Goal: Task Accomplishment & Management: Use online tool/utility

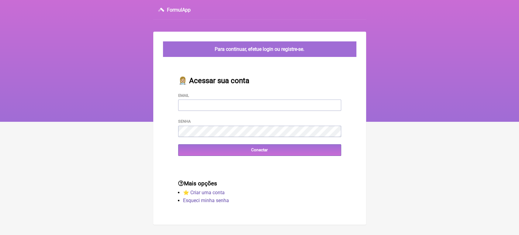
type input "[EMAIL_ADDRESS][DOMAIN_NAME]"
click at [209, 158] on div "👩🏼‍⚕️ Acessar sua conta Email vini_paschoal@yahoo.com.br Senha Conectar" at bounding box center [259, 116] width 182 height 99
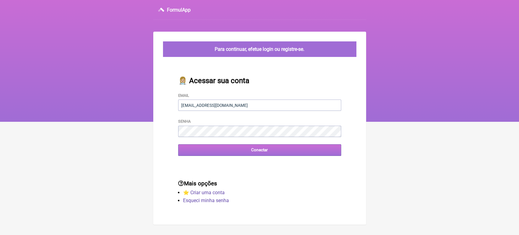
click at [209, 154] on input "Conectar" at bounding box center [259, 149] width 163 height 11
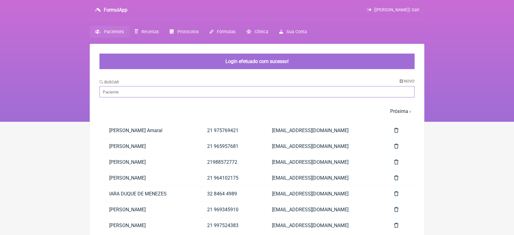
click at [210, 90] on input "Buscar" at bounding box center [256, 91] width 315 height 11
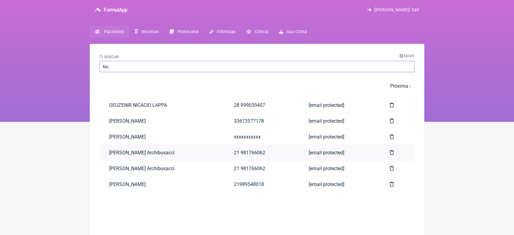
type input "Nic"
click at [151, 153] on link "[PERSON_NAME] Archibusacci" at bounding box center [161, 153] width 125 height 16
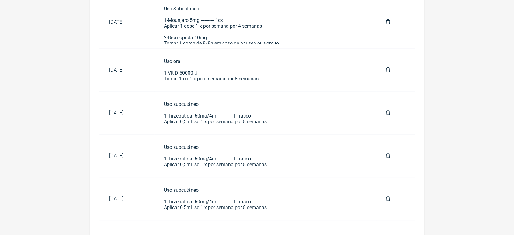
scroll to position [331, 0]
click at [227, 210] on div "Uso subcutâneo 1-Tirzepatida 60mg/4ml ---------- 1 frasco Aplicar 0,5ml sc 1 x …" at bounding box center [265, 198] width 203 height 23
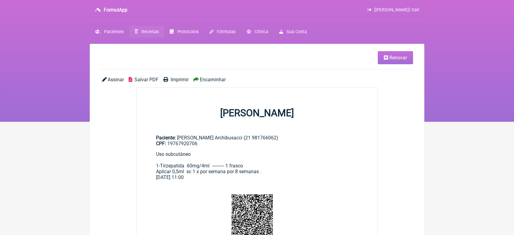
click at [394, 57] on span "Renovar" at bounding box center [398, 58] width 18 height 6
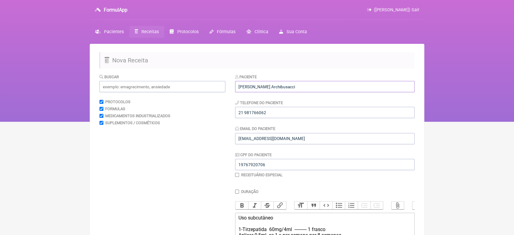
click at [365, 84] on input "[PERSON_NAME] Archibusacci" at bounding box center [324, 86] width 179 height 11
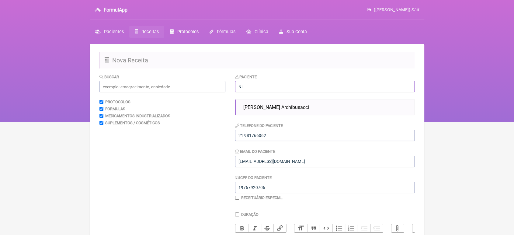
type input "N"
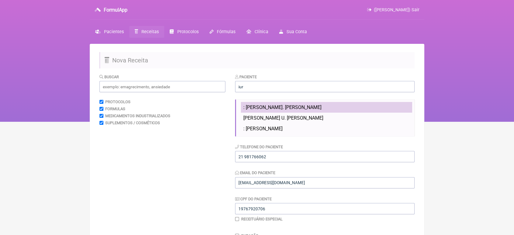
click at [338, 107] on li ": IURI ALEXANDER U. CORREA DA SILVA" at bounding box center [326, 107] width 171 height 11
type input ": IURI ALEXANDER U. CORREA DA SILVA"
type input "21 981774054"
type input "VINI_PASCHOAL@YAHOO.COM.BR"
type input "08024186780"
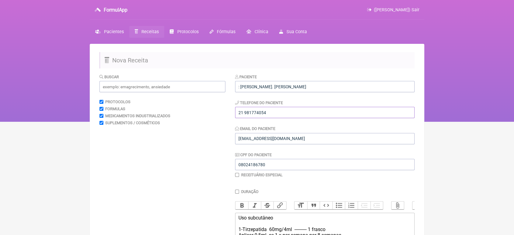
click at [325, 114] on input "21 981774054" at bounding box center [324, 112] width 179 height 11
type input "2"
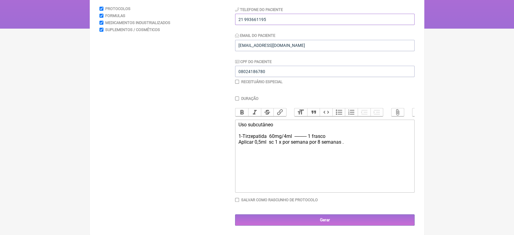
scroll to position [101, 0]
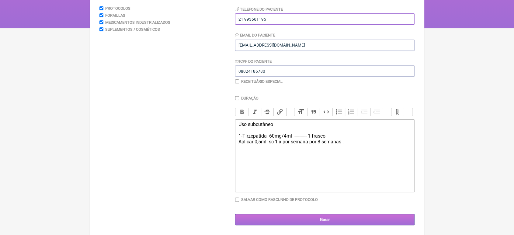
type input "21 993661195"
click at [331, 219] on input "Gerar" at bounding box center [324, 219] width 179 height 11
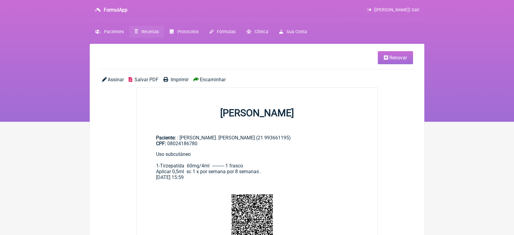
click at [209, 80] on span "Encaminhar" at bounding box center [213, 80] width 26 height 6
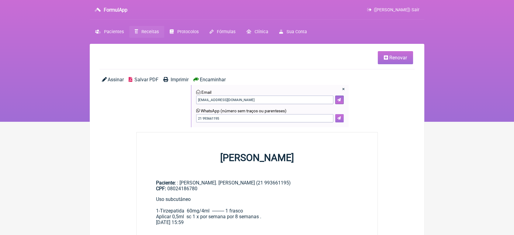
click at [342, 120] on button at bounding box center [339, 118] width 9 height 9
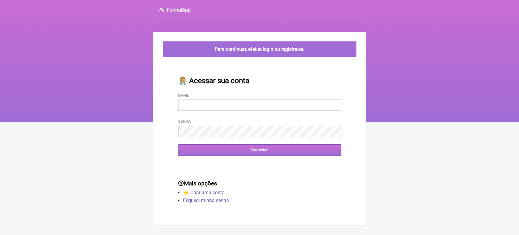
type input "vini_paschoal@yahoo.com.br"
click at [218, 148] on input "Conectar" at bounding box center [259, 149] width 163 height 11
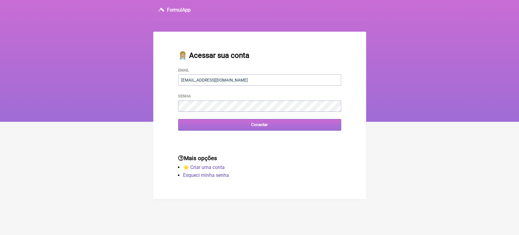
click at [222, 127] on input "Conectar" at bounding box center [259, 124] width 163 height 11
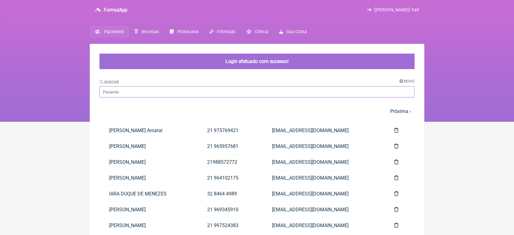
click at [170, 94] on input "Buscar" at bounding box center [256, 91] width 315 height 11
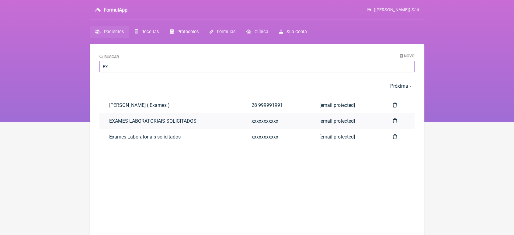
type input "EX"
click at [124, 126] on link "EXAMES LABORATORIAIS SOLICITADOS" at bounding box center [170, 121] width 142 height 16
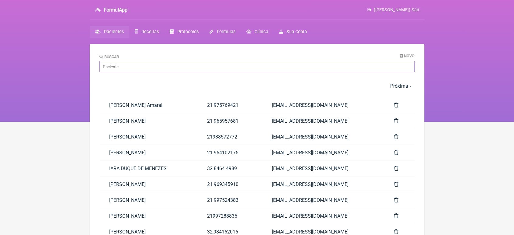
click at [203, 68] on input "Buscar" at bounding box center [256, 66] width 315 height 11
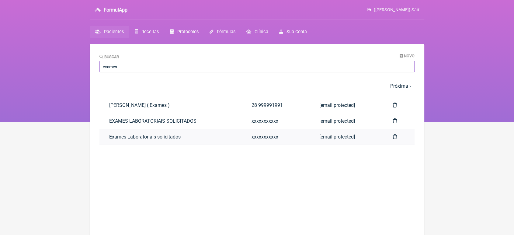
type input "exames"
click at [122, 138] on link "Exames Laboratoriais solicitados" at bounding box center [170, 137] width 142 height 16
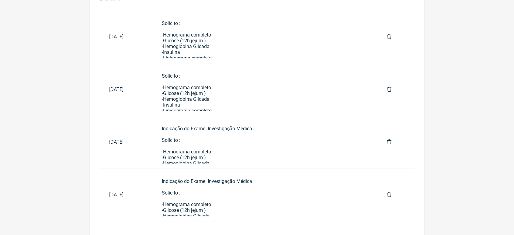
scroll to position [318, 0]
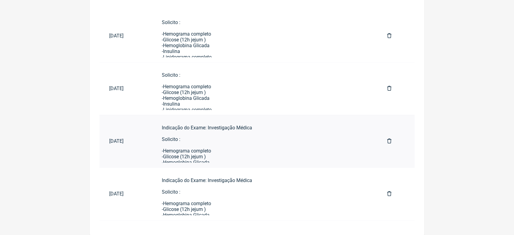
click at [240, 148] on div "Indicação do Exame: Investigação Médica Solicito : -Hemograma completo -Glicose…" at bounding box center [265, 214] width 206 height 179
click at [210, 144] on div "Indicação do Exame: Investigação Médica Solicito : -Hemograma completo -Glicose…" at bounding box center [265, 214] width 206 height 179
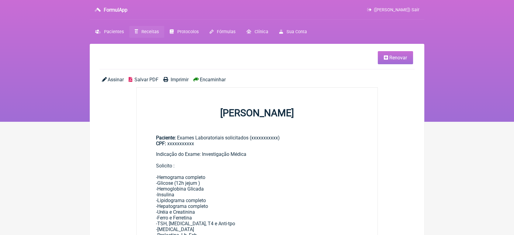
click at [390, 60] on span "Renovar" at bounding box center [398, 58] width 18 height 6
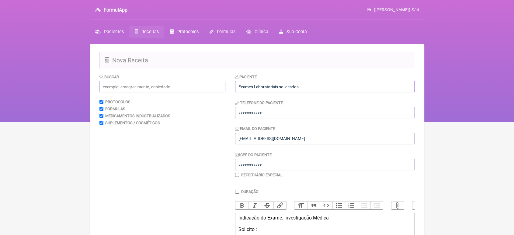
click at [347, 83] on input "Exames Laboratoriais solicitados" at bounding box center [324, 86] width 179 height 11
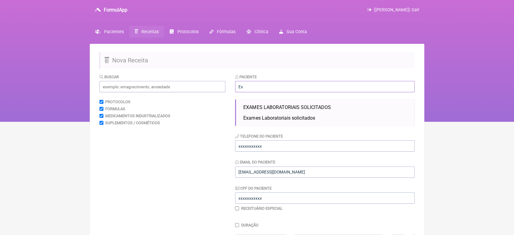
type input "E"
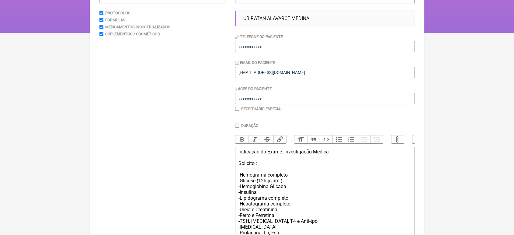
scroll to position [90, 0]
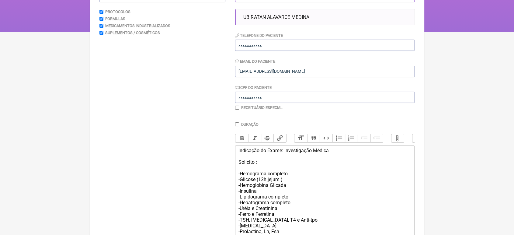
type input "[PERSON_NAME]"
click at [338, 43] on input "xxxxxxxxxxx" at bounding box center [324, 45] width 179 height 11
type input "x"
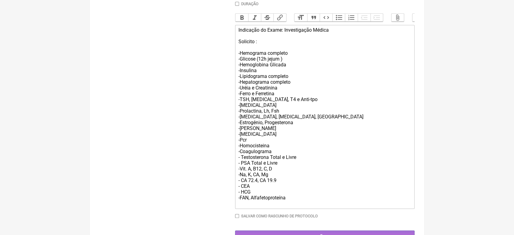
scroll to position [211, 0]
type input "21993661195"
click at [312, 206] on div "Indicação do Exame: Investigação Médica Solicito : -Hemograma completo -Glicose…" at bounding box center [324, 115] width 173 height 179
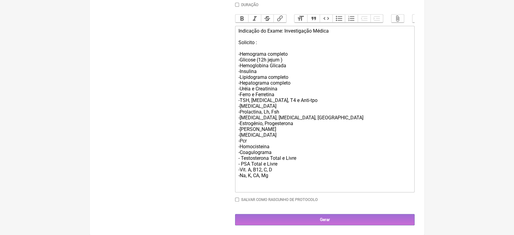
click at [288, 72] on div "Indicação do Exame: Investigação Médica Solicito : -Hemograma completo -Glicose…" at bounding box center [324, 109] width 173 height 162
click at [272, 185] on div "Indicação do Exame: Investigação Médica Solicito : -Hemograma completo -Glicose…" at bounding box center [324, 109] width 173 height 162
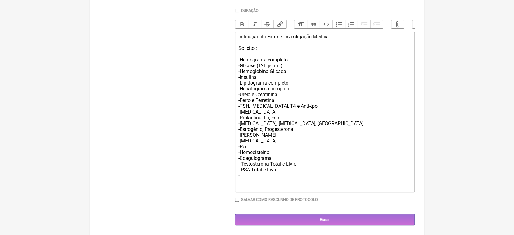
scroll to position [210, 0]
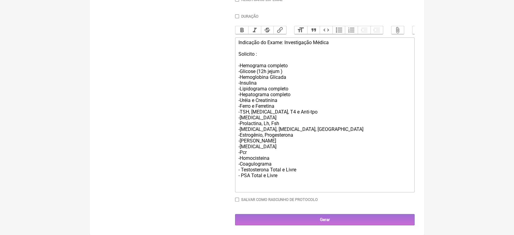
click at [250, 151] on div "Indicação do Exame: Investigação Médica Solicito : -Hemograma completo -Glicose…" at bounding box center [324, 115] width 173 height 150
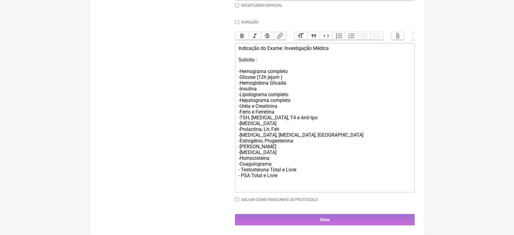
click at [292, 116] on div "Indicação do Exame: Investigação Médica Solicito : -Hemograma completo -Glicose…" at bounding box center [324, 117] width 173 height 144
click at [272, 145] on div "Indicação do Exame: Investigação Médica Solicito : -Hemograma completo -Glicose…" at bounding box center [324, 117] width 173 height 144
click at [263, 155] on div "Indicação do Exame: Investigação Médica Solicito : -Hemograma completo -Glicose…" at bounding box center [324, 117] width 173 height 144
click at [252, 149] on div "Indicação do Exame: Investigação Médica Solicito : -Hemograma completo -Glicose…" at bounding box center [324, 117] width 173 height 144
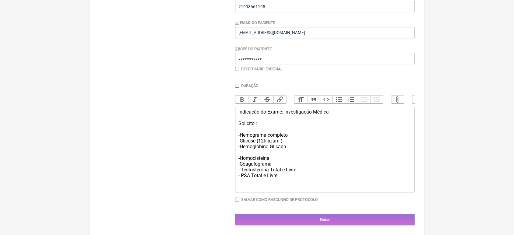
scroll to position [132, 0]
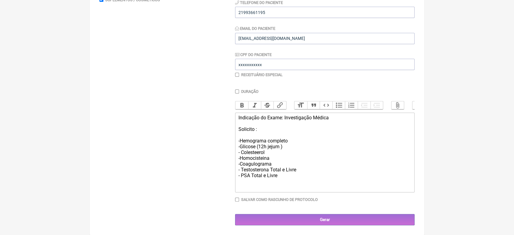
click at [294, 141] on div "Indicação do Exame: Investigação Médica Solicito : -Hemograma completo -Glicose…" at bounding box center [324, 152] width 173 height 75
click at [287, 148] on div "Indicação do Exame: Investigação Médica Solicito : -Hemograma completo -Glicose…" at bounding box center [324, 152] width 173 height 75
click at [286, 144] on div "Indicação do Exame: Investigação Médica Solicito : -Hemograma completo -Glicose…" at bounding box center [324, 152] width 173 height 75
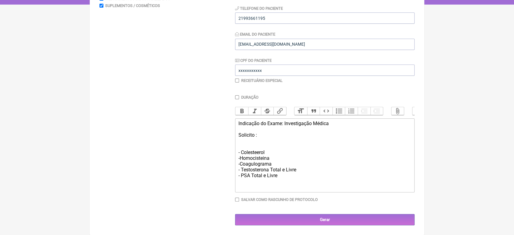
type trix-editor "<div>Indicação do Exame: Investigação Médica<br><br>Solicito :<br><br>- Coleste…"
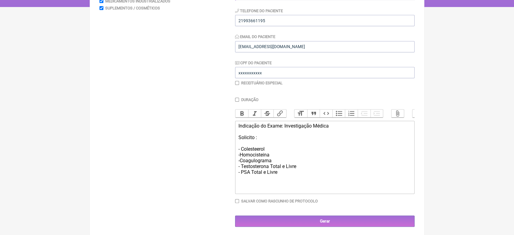
scroll to position [117, 0]
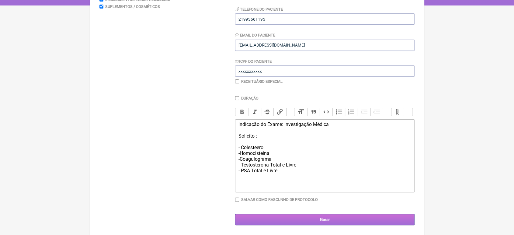
click at [339, 225] on input "Gerar" at bounding box center [324, 219] width 179 height 11
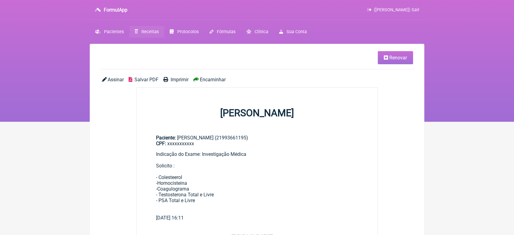
click at [391, 58] on span "Renovar" at bounding box center [398, 58] width 18 height 6
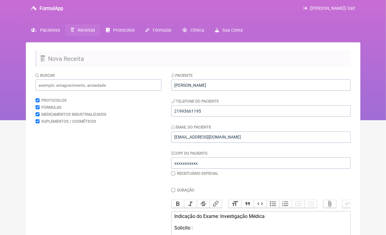
scroll to position [101, 0]
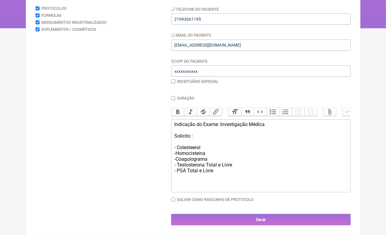
click at [204, 148] on div "Indicação do Exame: Investigação Médica Solicito : - Colesteerol -Homocisteina …" at bounding box center [260, 153] width 173 height 64
type trix-editor "<div>Indicação do Exame: Investigação Médica<br><br>Solicito :<br><br>- Coleste…"
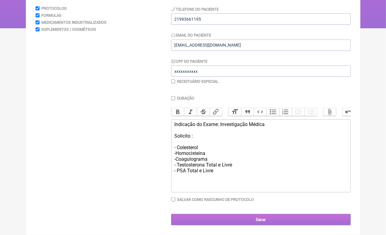
click at [247, 216] on input "Gerar" at bounding box center [260, 219] width 179 height 11
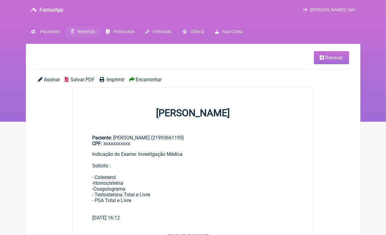
click at [113, 83] on div "Assinar Salvar PDF Imprimir Encaminhar" at bounding box center [193, 82] width 315 height 11
click at [113, 78] on span "Imprimir" at bounding box center [115, 80] width 18 height 6
